Goal: Download file/media

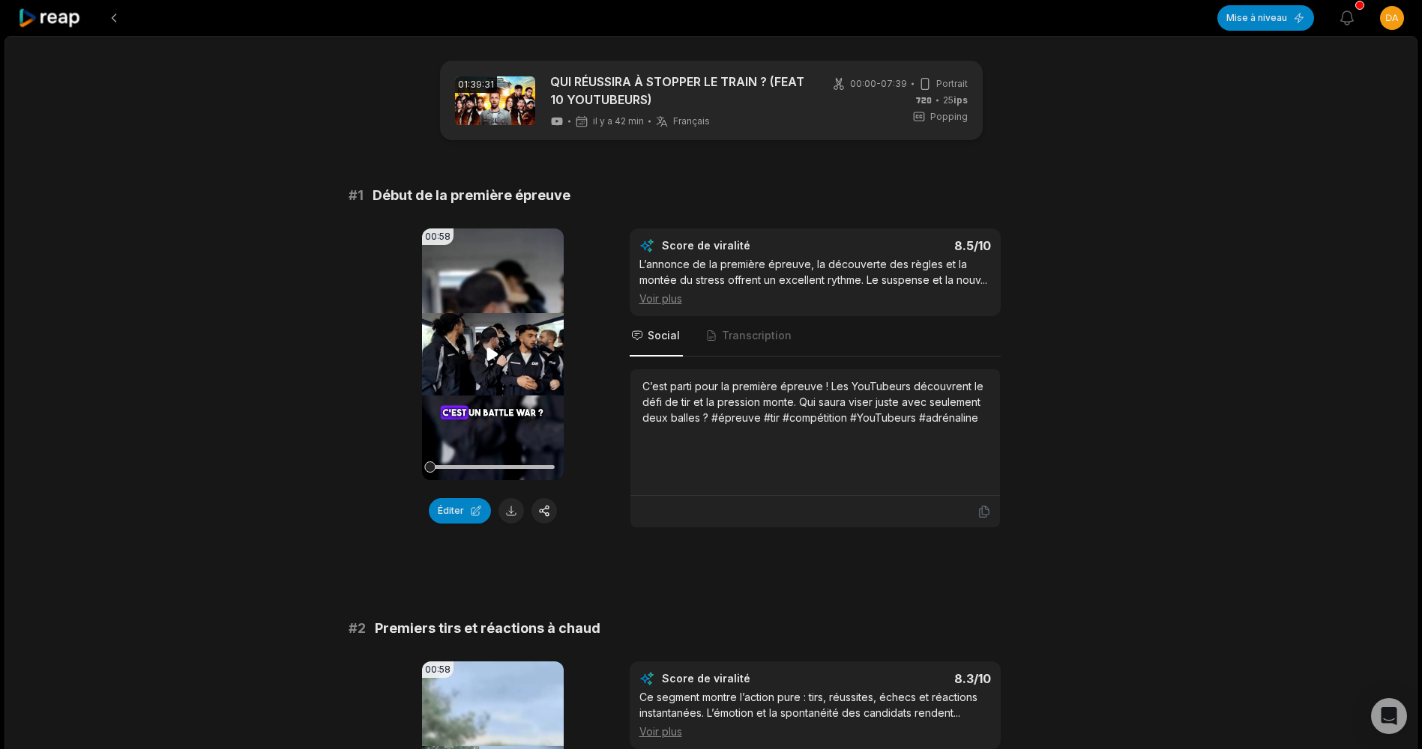
click at [454, 343] on video "Your browser does not support mp4 format." at bounding box center [493, 355] width 142 height 252
click at [492, 352] on icon at bounding box center [492, 355] width 18 height 18
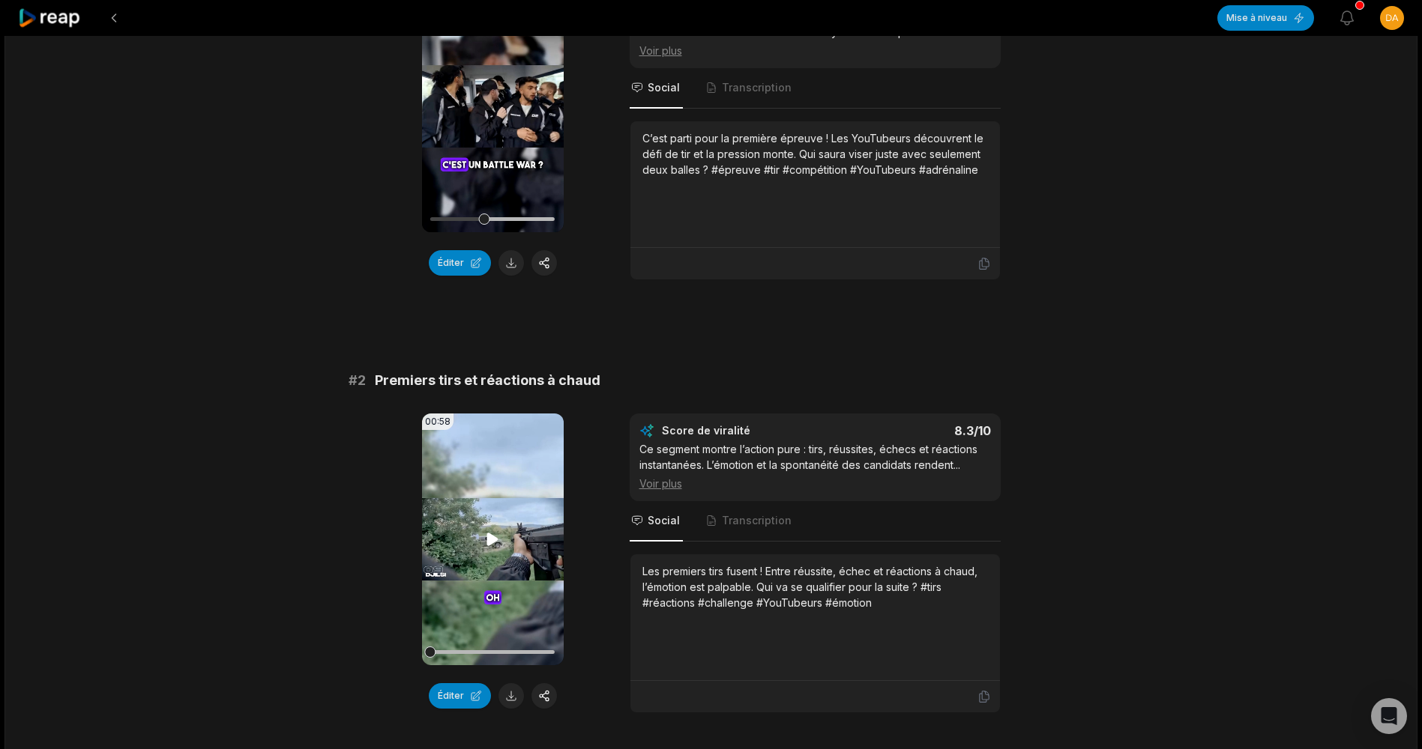
scroll to position [300, 0]
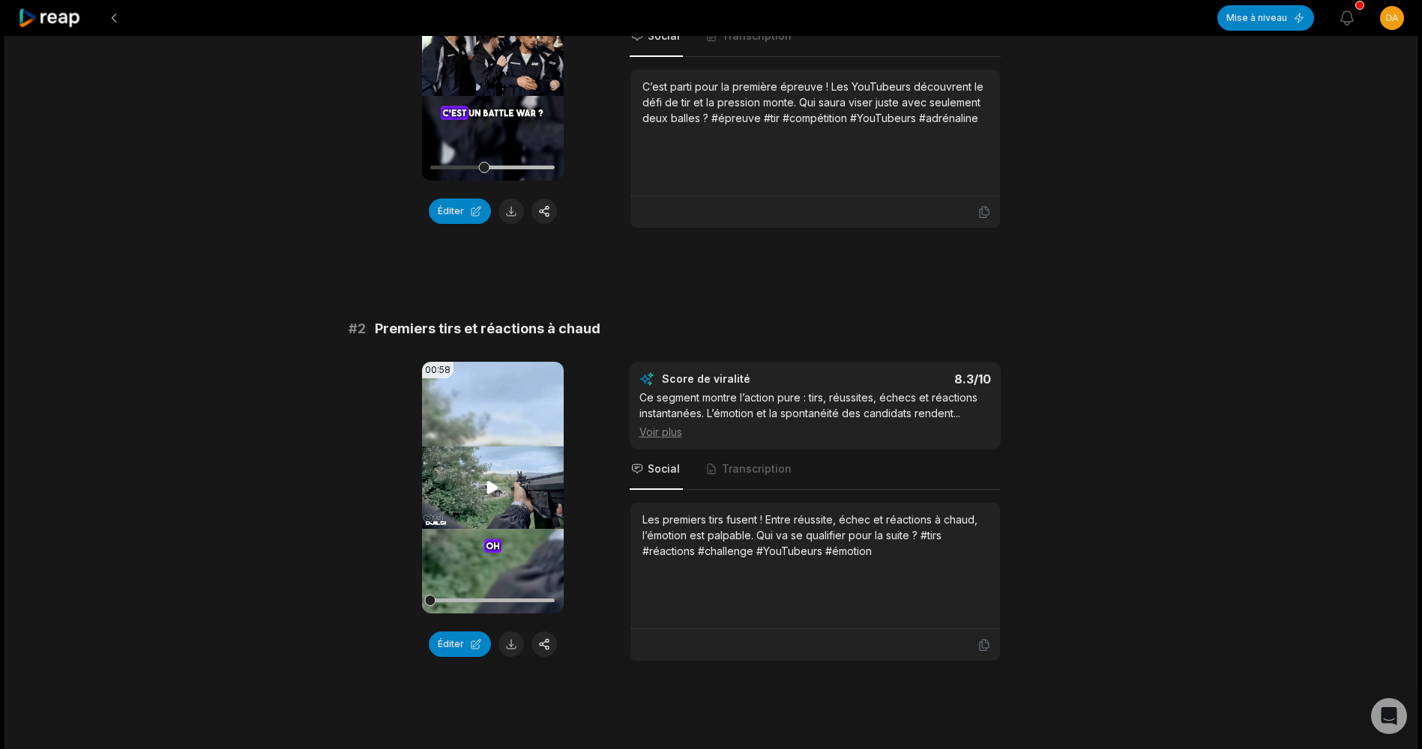
click at [503, 476] on video "Your browser does not support mp4 format." at bounding box center [493, 488] width 142 height 252
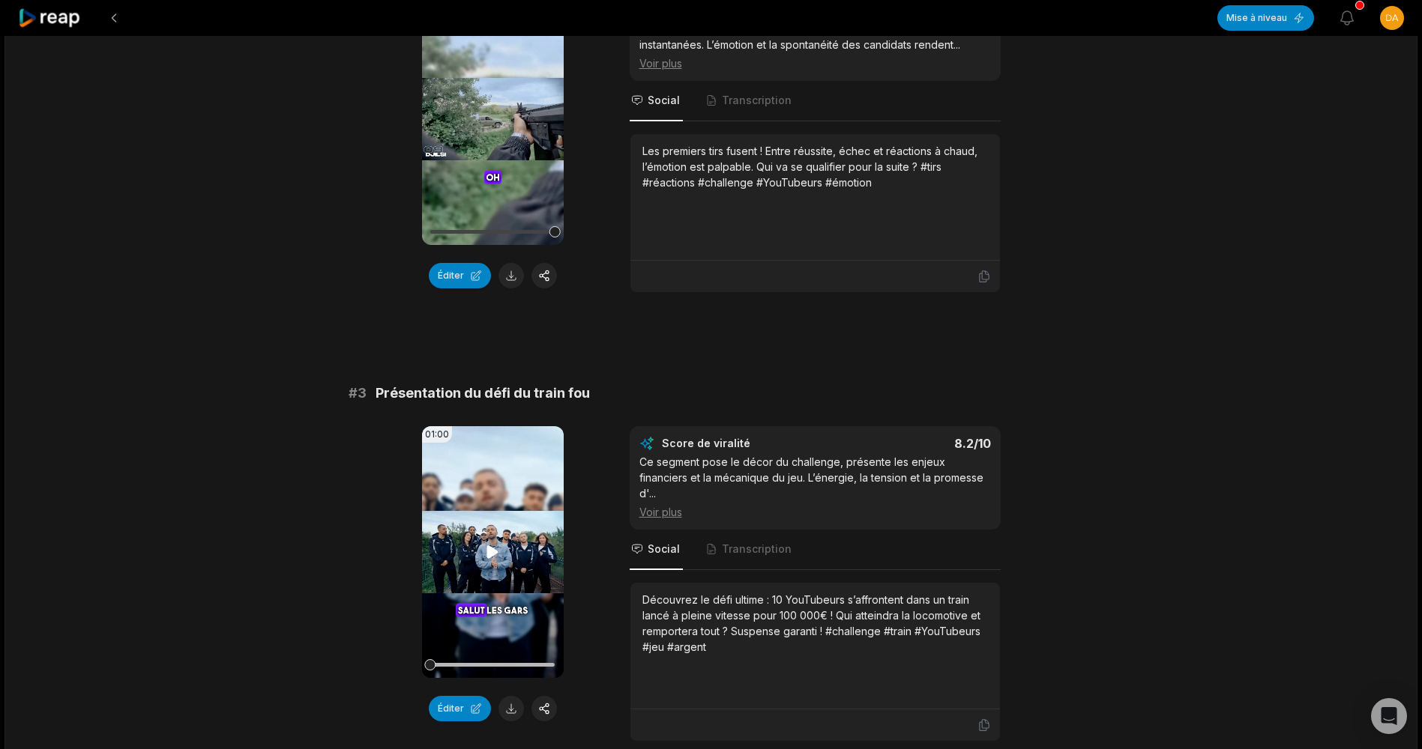
scroll to position [675, 0]
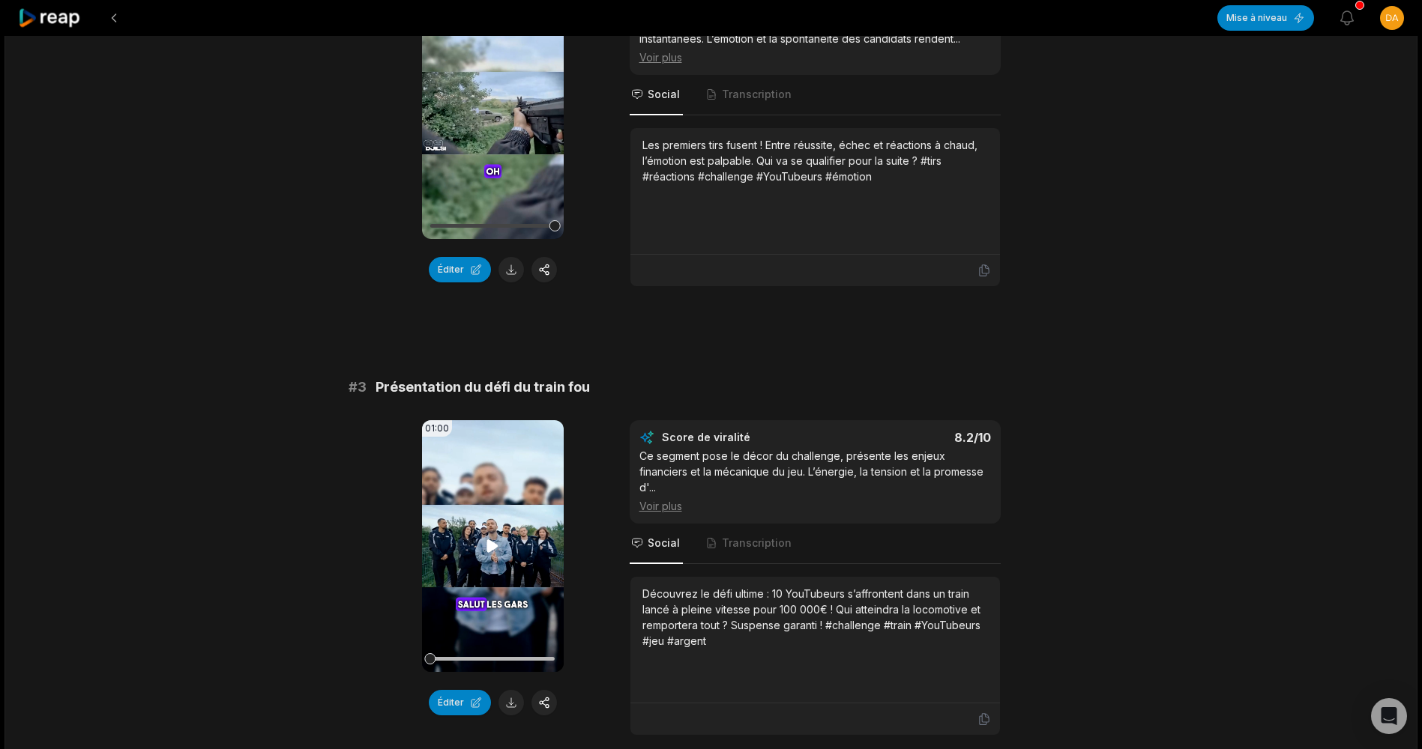
click at [493, 525] on video "Your browser does not support mp4 format." at bounding box center [493, 546] width 142 height 252
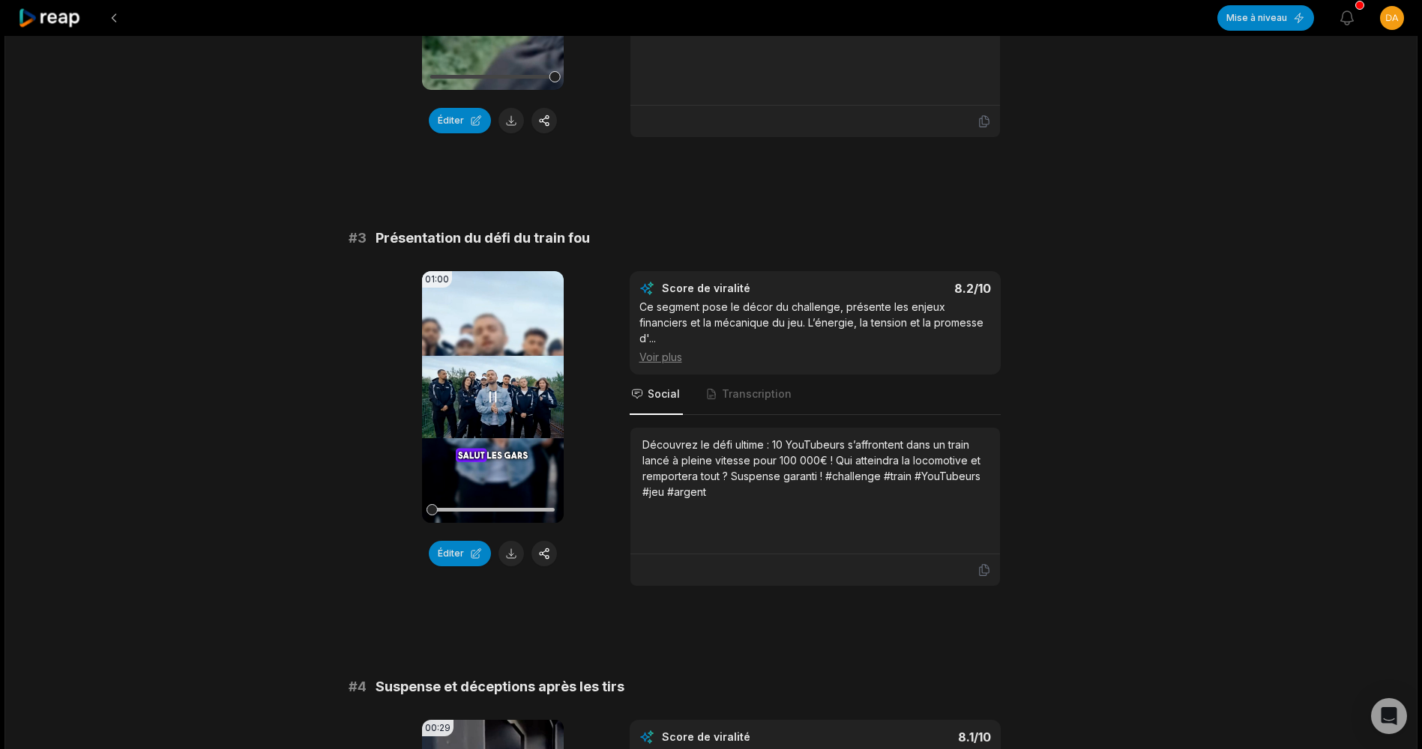
scroll to position [824, 0]
click at [490, 399] on icon at bounding box center [493, 396] width 6 height 10
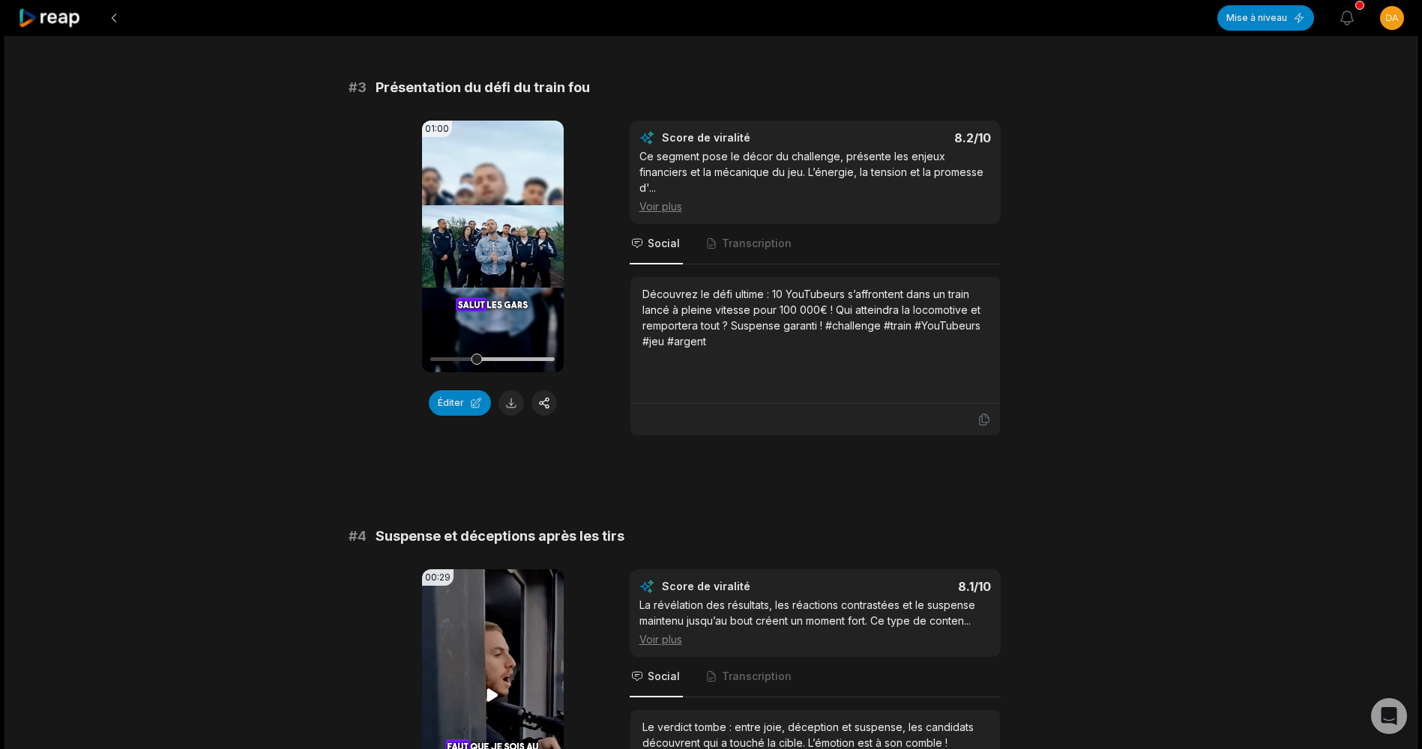
click at [495, 620] on video "Your browser does not support mp4 format." at bounding box center [493, 696] width 142 height 252
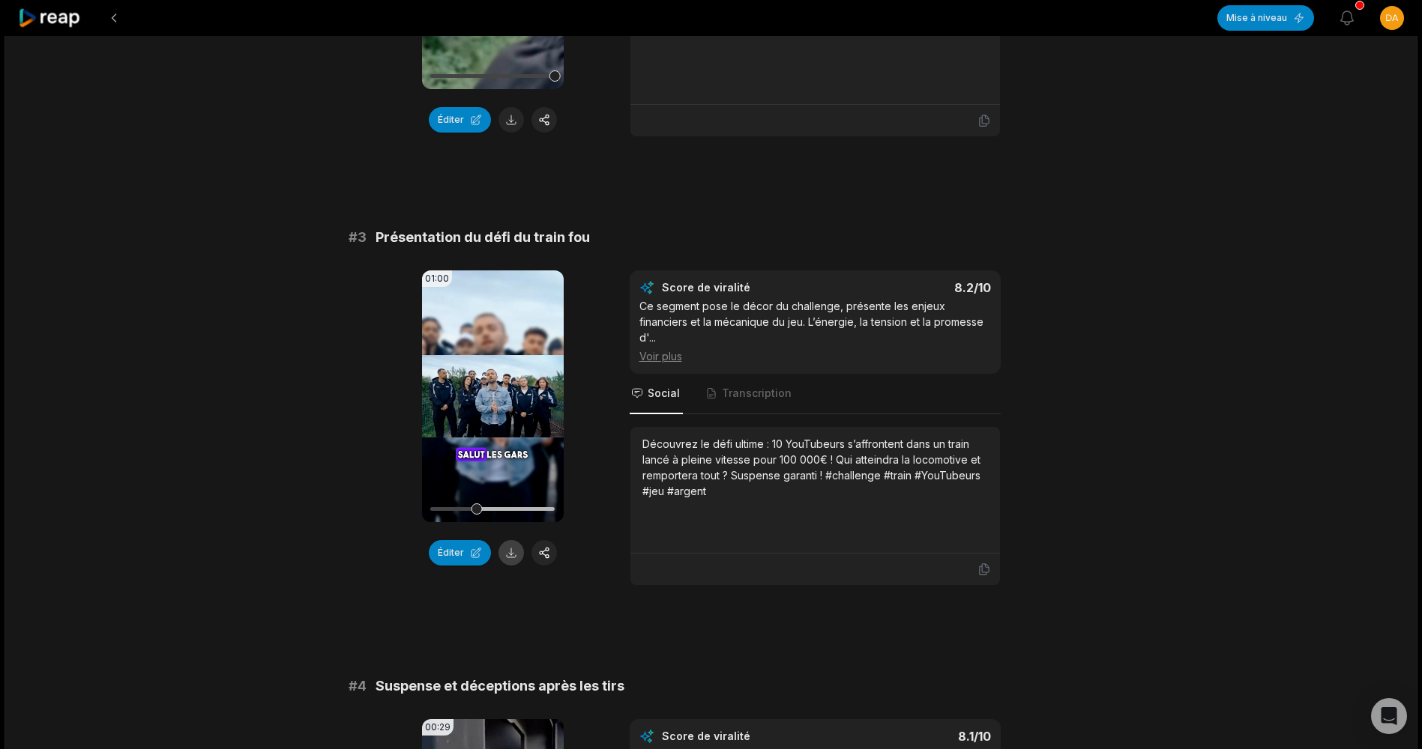
click at [509, 552] on button at bounding box center [510, 552] width 25 height 25
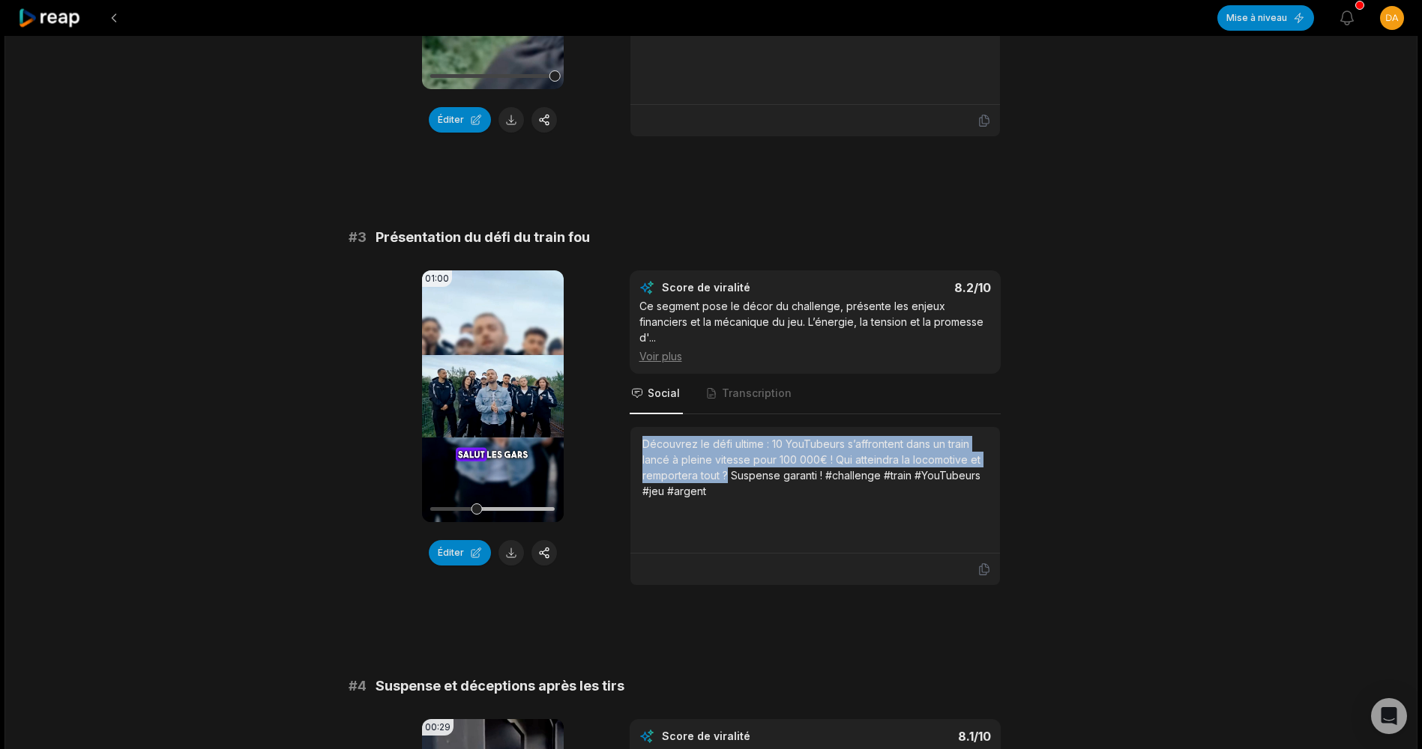
drag, startPoint x: 643, startPoint y: 426, endPoint x: 728, endPoint y: 461, distance: 91.4
click at [728, 461] on div "Découvrez le défi ultime : 10 YouTubeurs s’affrontent dans un train lancé à ple…" at bounding box center [815, 467] width 346 height 63
copy div "Découvrez le défi ultime : 10 YouTubeurs s’affrontent dans un train lancé à ple…"
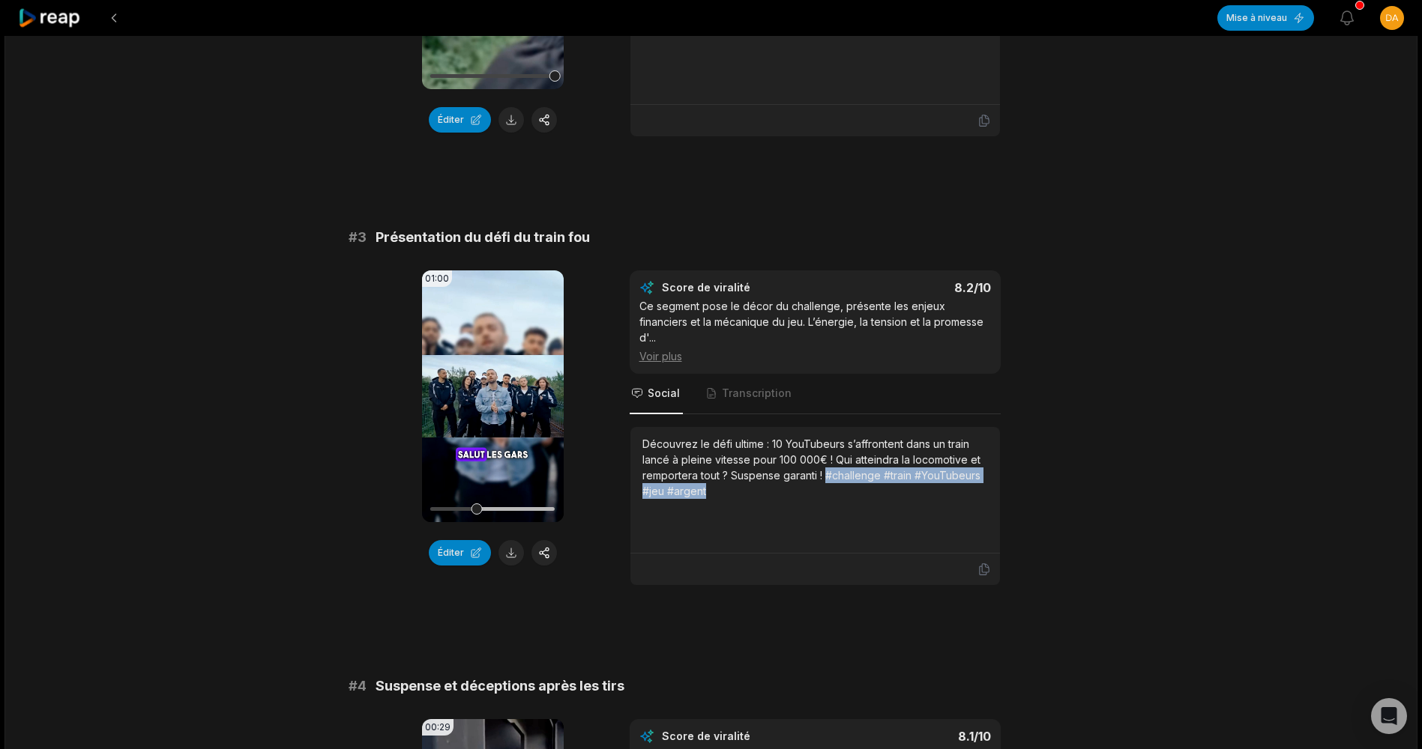
drag, startPoint x: 827, startPoint y: 459, endPoint x: 992, endPoint y: 486, distance: 167.0
click at [992, 486] on div "Découvrez le défi ultime : 10 YouTubeurs s’affrontent dans un train lancé à ple…" at bounding box center [814, 490] width 369 height 127
copy div "#challenge #train #YouTubeurs #jeu #argent"
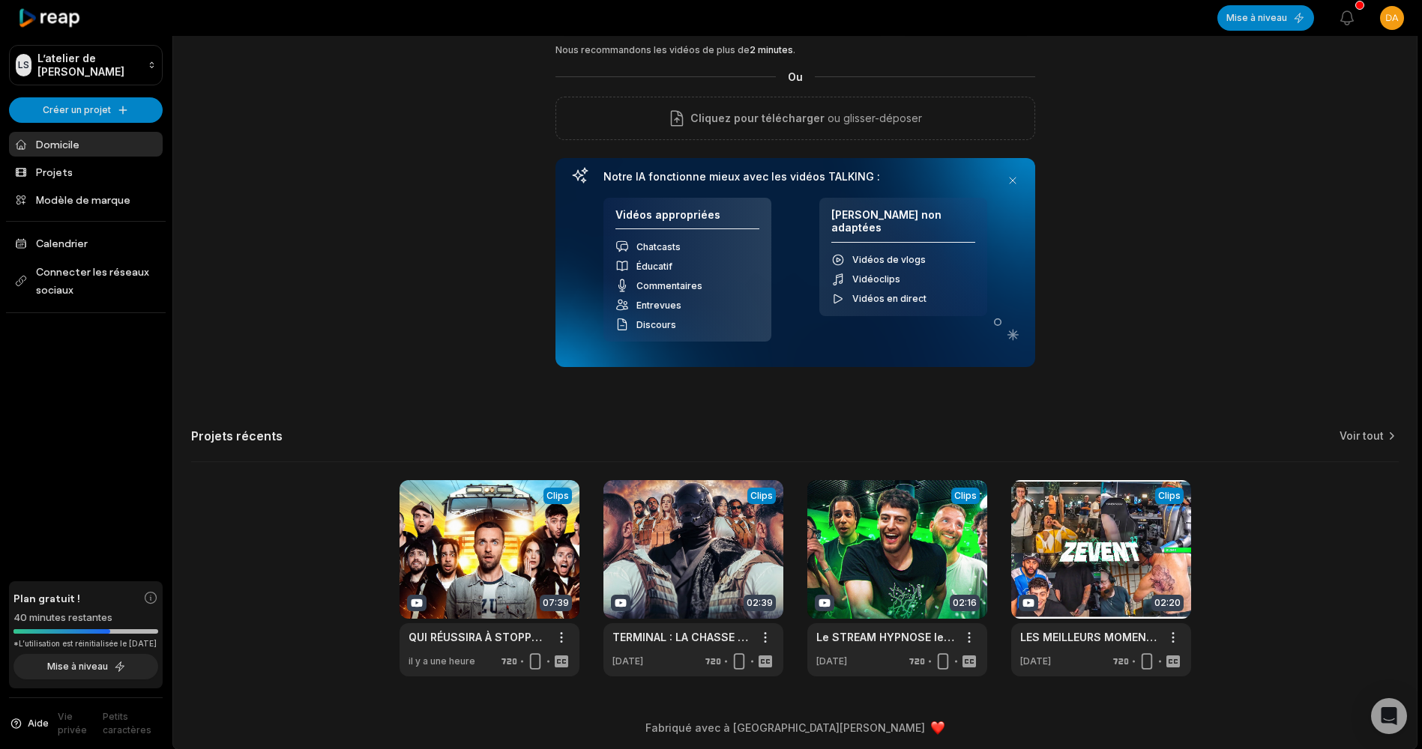
scroll to position [100, 0]
